Goal: Transaction & Acquisition: Book appointment/travel/reservation

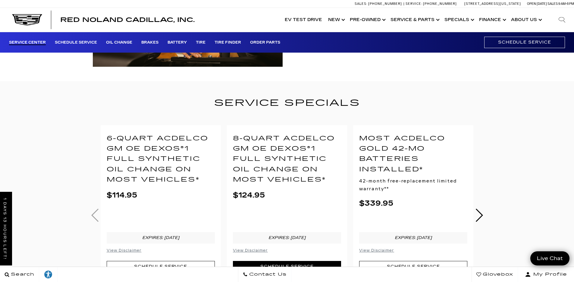
scroll to position [181, 0]
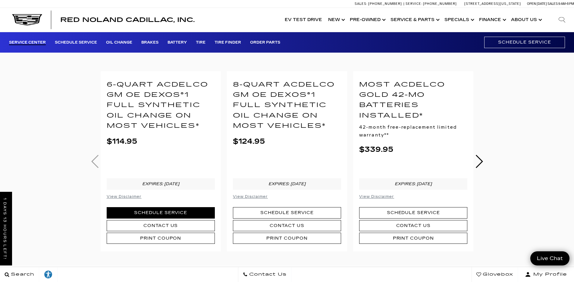
click at [191, 209] on link "Schedule Service" at bounding box center [161, 212] width 108 height 11
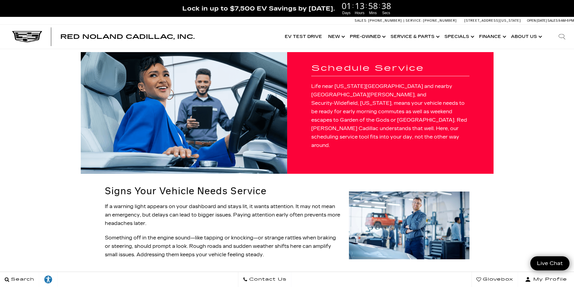
click at [393, 73] on h1 "Schedule Service" at bounding box center [390, 68] width 158 height 9
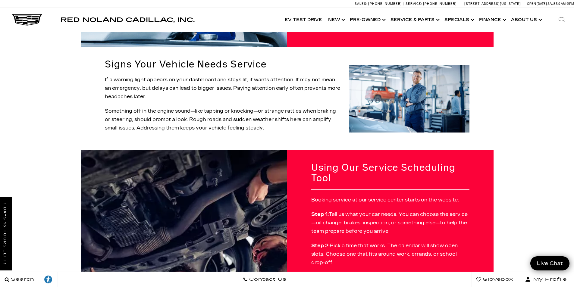
scroll to position [120, 0]
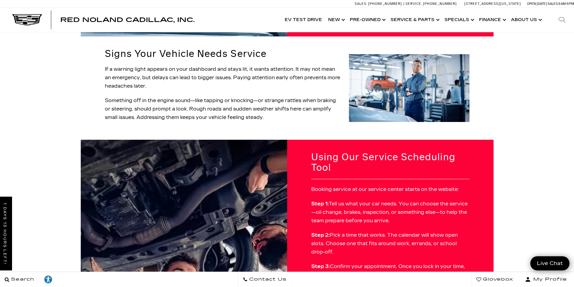
drag, startPoint x: 359, startPoint y: 175, endPoint x: 353, endPoint y: 171, distance: 7.3
click at [357, 185] on div "Booking service at our service center starts on the website: Step 1: Tell us wh…" at bounding box center [390, 259] width 158 height 148
click at [352, 185] on p "Booking service at our service center starts on the website:" at bounding box center [390, 189] width 158 height 8
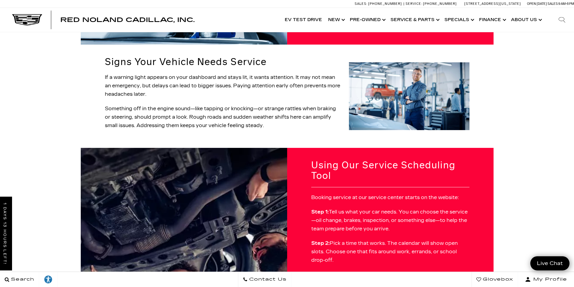
scroll to position [181, 0]
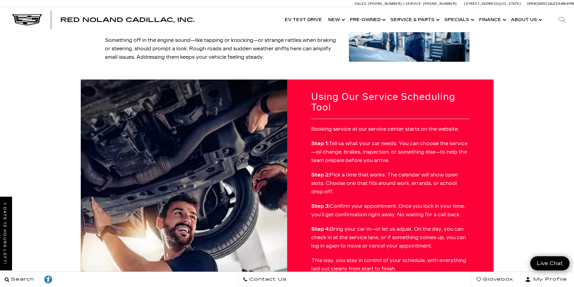
drag, startPoint x: 399, startPoint y: 112, endPoint x: 397, endPoint y: 110, distance: 3.2
click at [397, 125] on p "Booking service at our service center starts on the website:" at bounding box center [390, 129] width 158 height 8
click at [399, 125] on div "Booking service at our service center starts on the website: Step 1: Tell us wh…" at bounding box center [390, 199] width 158 height 148
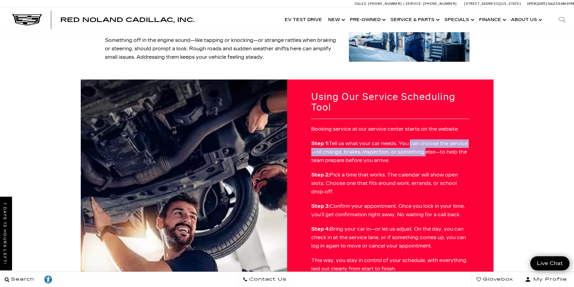
drag, startPoint x: 400, startPoint y: 126, endPoint x: 401, endPoint y: 133, distance: 7.1
click at [401, 139] on p "Step 1: Tell us what your car needs. You can choose the service—oil change, bra…" at bounding box center [390, 151] width 158 height 25
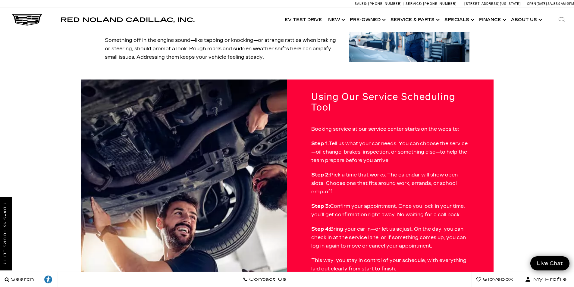
click at [409, 139] on p "Step 1: Tell us what your car needs. You can choose the service—oil change, bra…" at bounding box center [390, 151] width 158 height 25
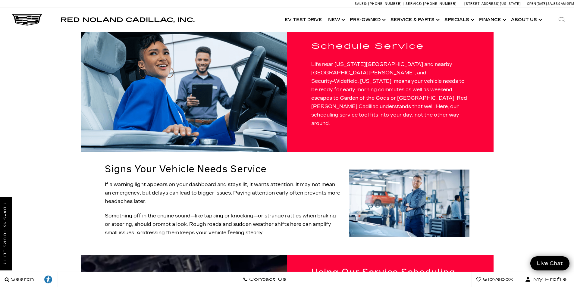
scroll to position [0, 0]
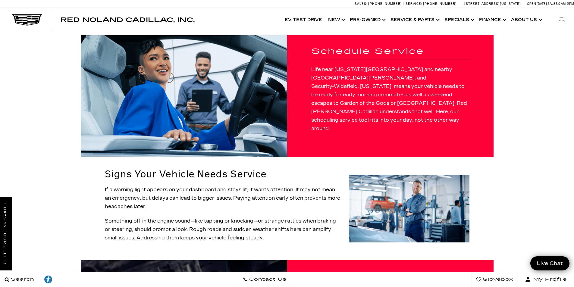
click at [209, 185] on p "If a warning light appears on your dashboard and stays lit, it wants attention.…" at bounding box center [223, 197] width 236 height 25
click at [438, 211] on img at bounding box center [409, 209] width 120 height 68
click at [436, 209] on img at bounding box center [409, 209] width 120 height 68
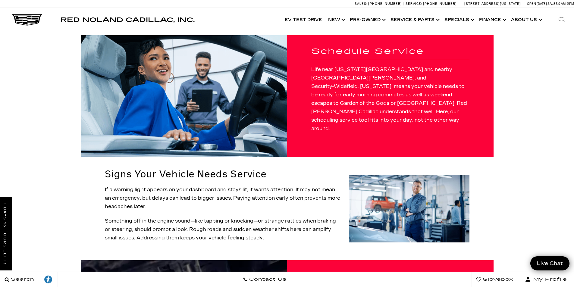
click at [389, 56] on h1 "Schedule Service" at bounding box center [390, 51] width 158 height 9
click at [394, 103] on p "Life near [US_STATE][GEOGRAPHIC_DATA] and nearby [GEOGRAPHIC_DATA][PERSON_NAME]…" at bounding box center [390, 98] width 158 height 67
click at [393, 101] on p "Life near [US_STATE][GEOGRAPHIC_DATA] and nearby [GEOGRAPHIC_DATA][PERSON_NAME]…" at bounding box center [390, 98] width 158 height 67
click at [399, 128] on div "Schedule Service Life near [US_STATE][GEOGRAPHIC_DATA] and nearby [GEOGRAPHIC_D…" at bounding box center [390, 96] width 206 height 122
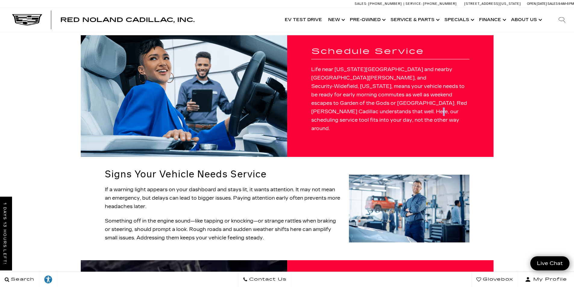
click at [399, 128] on div "Schedule Service Life near [US_STATE][GEOGRAPHIC_DATA] and nearby [GEOGRAPHIC_D…" at bounding box center [390, 96] width 206 height 122
click at [463, 19] on link "Show Specials" at bounding box center [458, 20] width 35 height 24
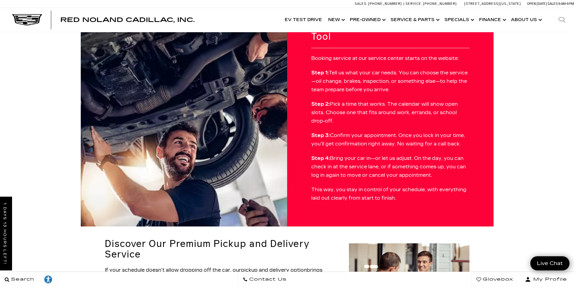
scroll to position [241, 0]
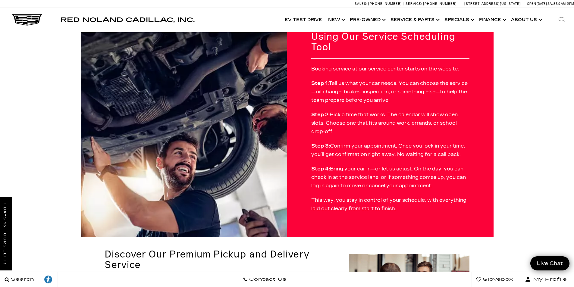
click at [359, 79] on p "Step 1: Tell us what your car needs. You can choose the service—oil change, bra…" at bounding box center [390, 91] width 158 height 25
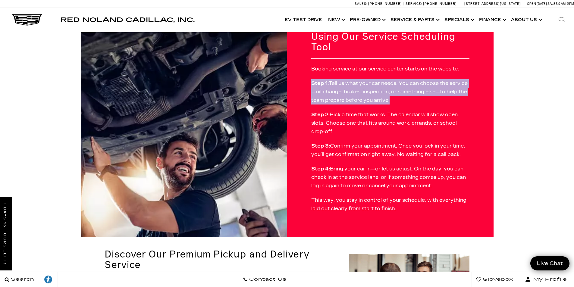
drag, startPoint x: 359, startPoint y: 78, endPoint x: 360, endPoint y: 84, distance: 6.4
click at [360, 80] on p "Step 1: Tell us what your car needs. You can choose the service—oil change, bra…" at bounding box center [390, 91] width 158 height 25
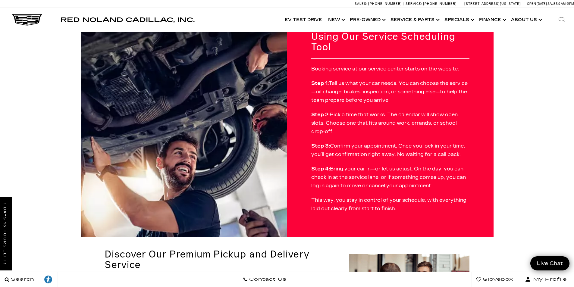
click at [359, 111] on p "Step 2: Pick a time that works. The calendar will show open slots. Choose one t…" at bounding box center [390, 123] width 158 height 25
click at [311, 112] on strong "Step 2:" at bounding box center [320, 115] width 18 height 6
click at [318, 142] on p "Step 3: Confirm your appointment. Once you lock in your time, you’ll get confir…" at bounding box center [390, 150] width 158 height 17
click at [317, 143] on strong "Step 3:" at bounding box center [320, 146] width 19 height 6
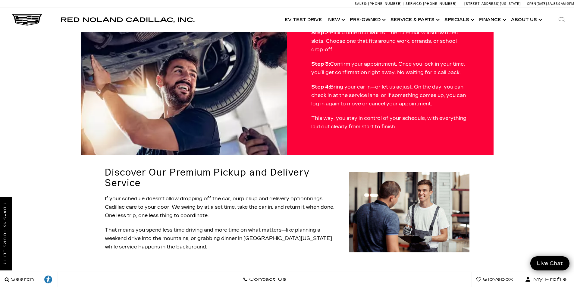
scroll to position [331, 0]
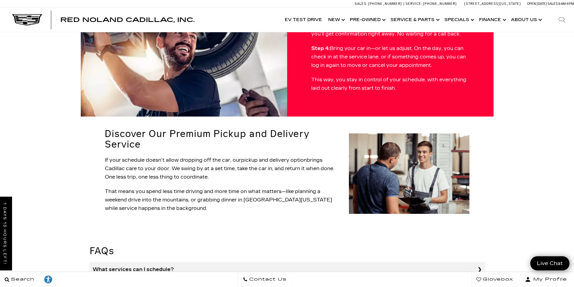
scroll to position [391, 0]
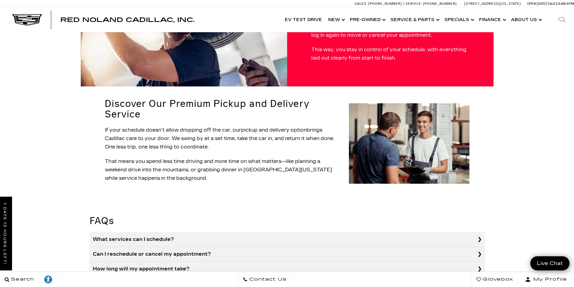
click at [478, 232] on summary "What services can I schedule?" at bounding box center [287, 239] width 394 height 15
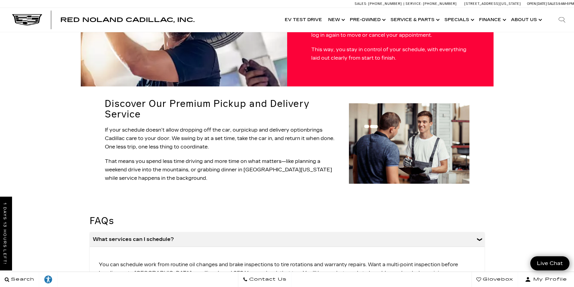
click at [478, 232] on summary "What services can I schedule?" at bounding box center [287, 239] width 394 height 15
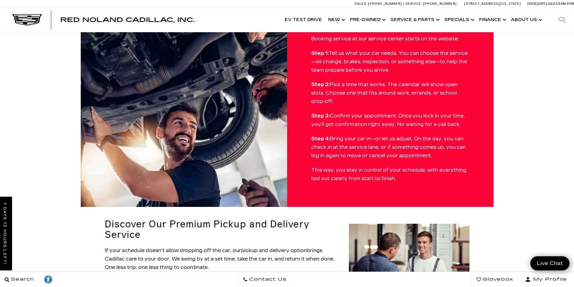
scroll to position [241, 0]
